Goal: Information Seeking & Learning: Learn about a topic

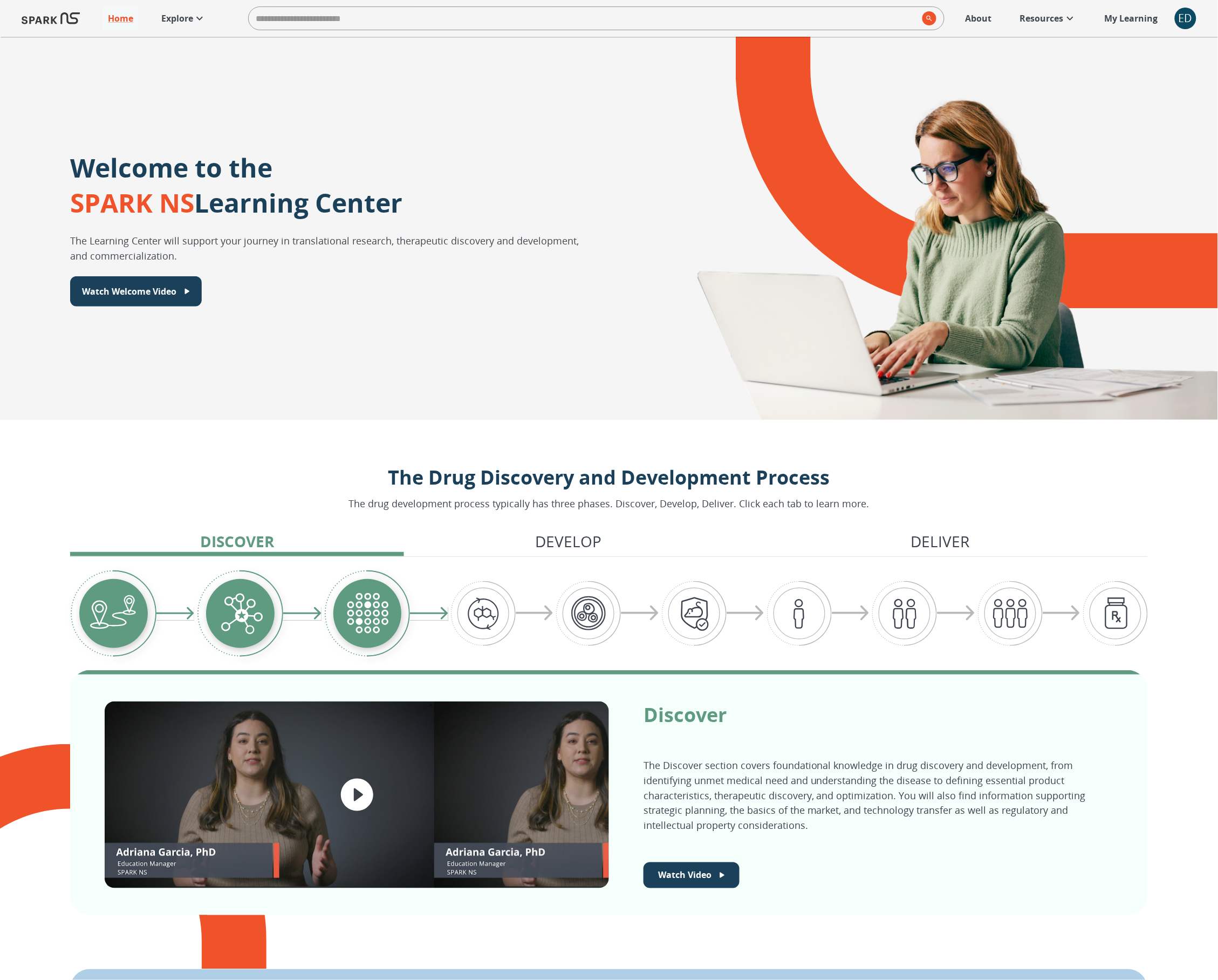
click at [169, 20] on p "Explore" at bounding box center [177, 18] width 32 height 13
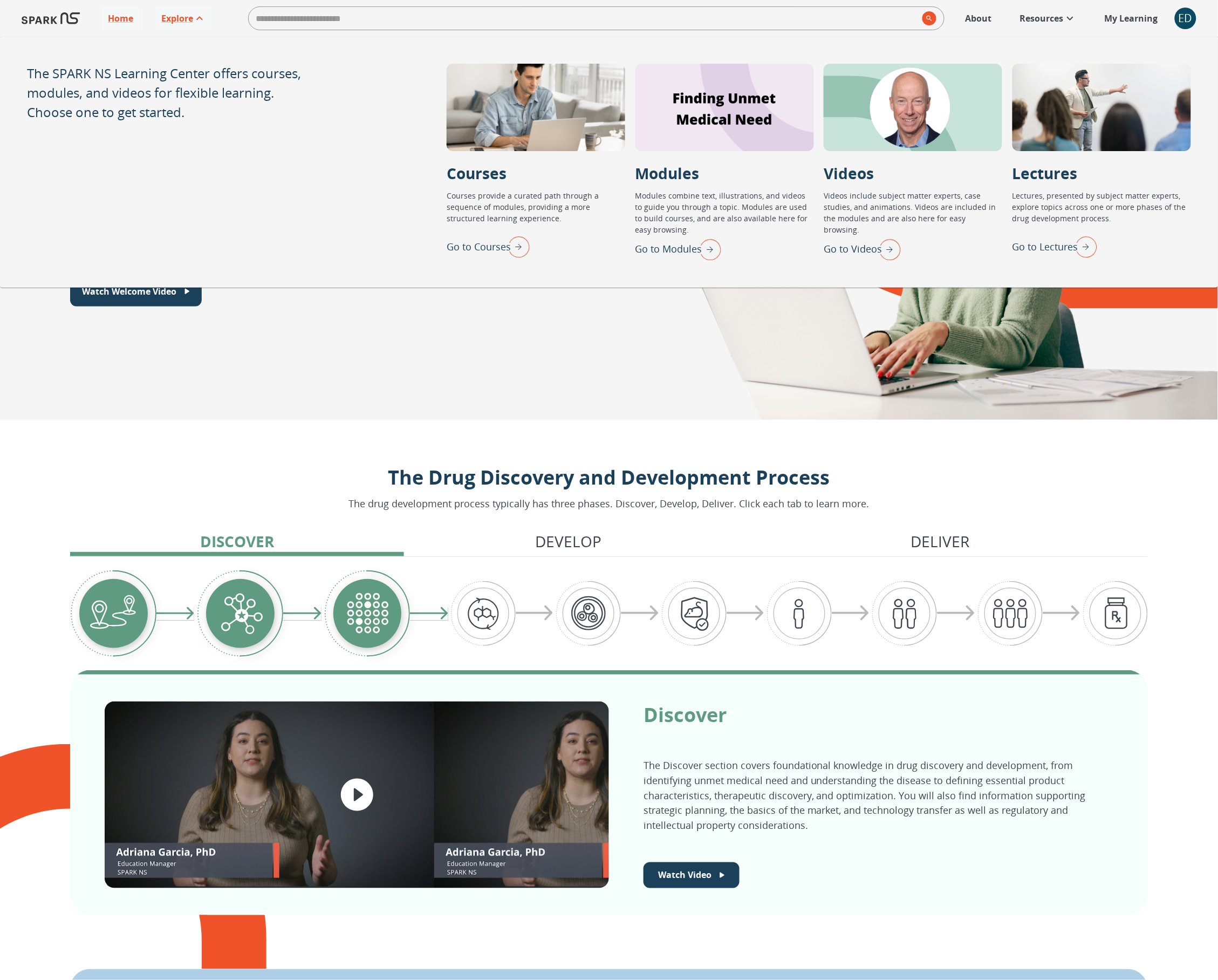
click at [672, 250] on p "Go to Modules" at bounding box center [669, 249] width 67 height 14
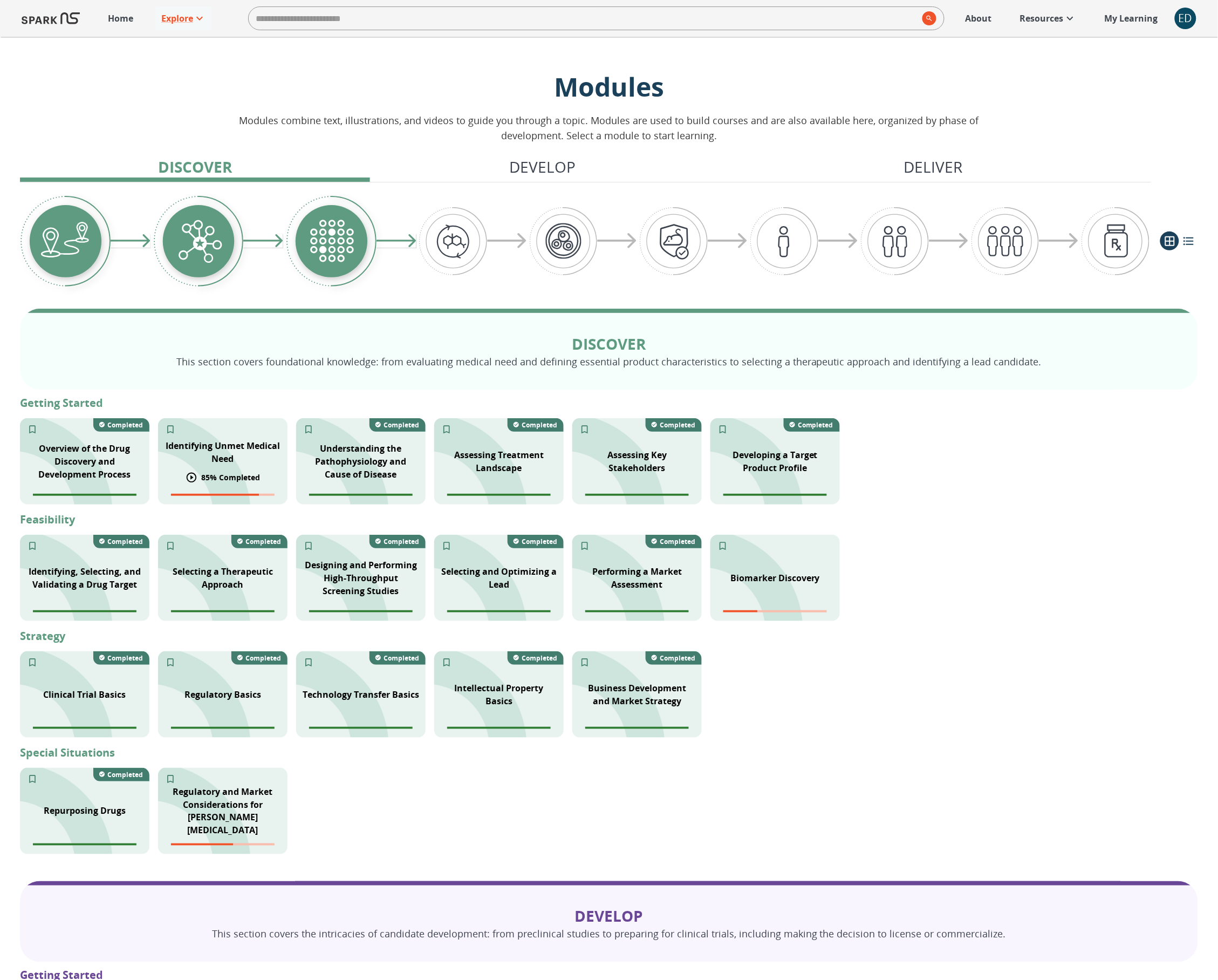
click at [247, 483] on p "85 % Completed" at bounding box center [231, 478] width 59 height 12
